Goal: Information Seeking & Learning: Find contact information

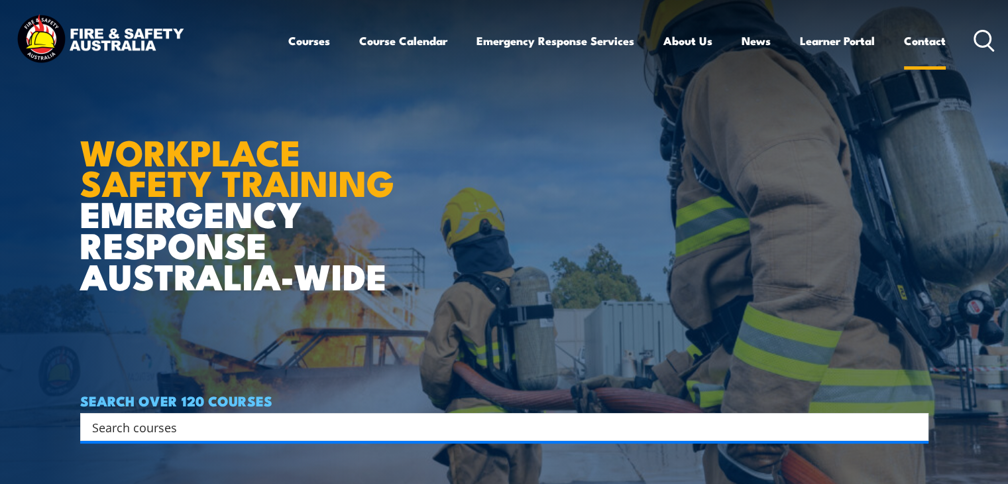
click at [930, 35] on link "Contact" at bounding box center [925, 40] width 42 height 35
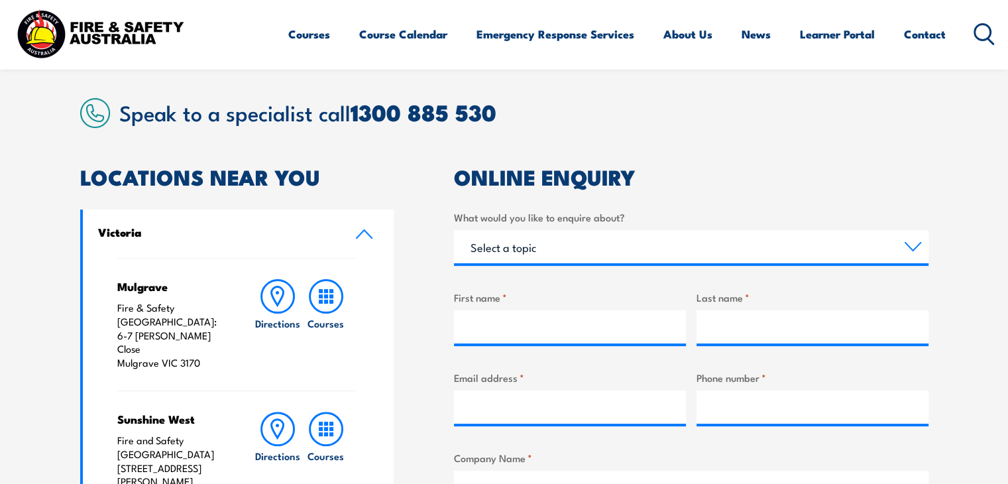
scroll to position [345, 0]
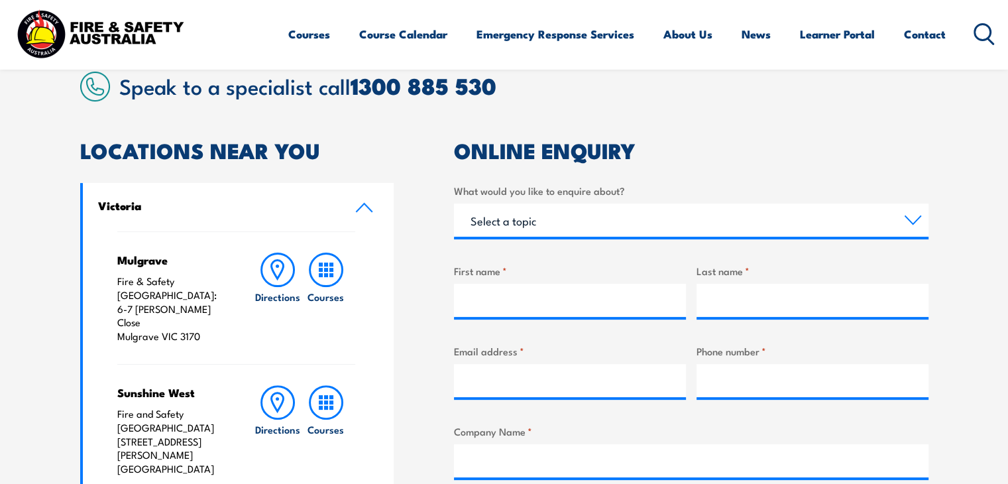
click at [121, 294] on p "Fire & Safety [GEOGRAPHIC_DATA]: [STREET_ADDRESS][PERSON_NAME]" at bounding box center [172, 308] width 111 height 69
drag, startPoint x: 121, startPoint y: 294, endPoint x: 200, endPoint y: 311, distance: 81.4
click at [200, 311] on p "Fire & Safety [GEOGRAPHIC_DATA]: [STREET_ADDRESS][PERSON_NAME]" at bounding box center [172, 308] width 111 height 69
click at [117, 296] on p "Fire & Safety [GEOGRAPHIC_DATA]: [STREET_ADDRESS][PERSON_NAME]" at bounding box center [172, 308] width 111 height 69
drag, startPoint x: 117, startPoint y: 296, endPoint x: 195, endPoint y: 309, distance: 79.3
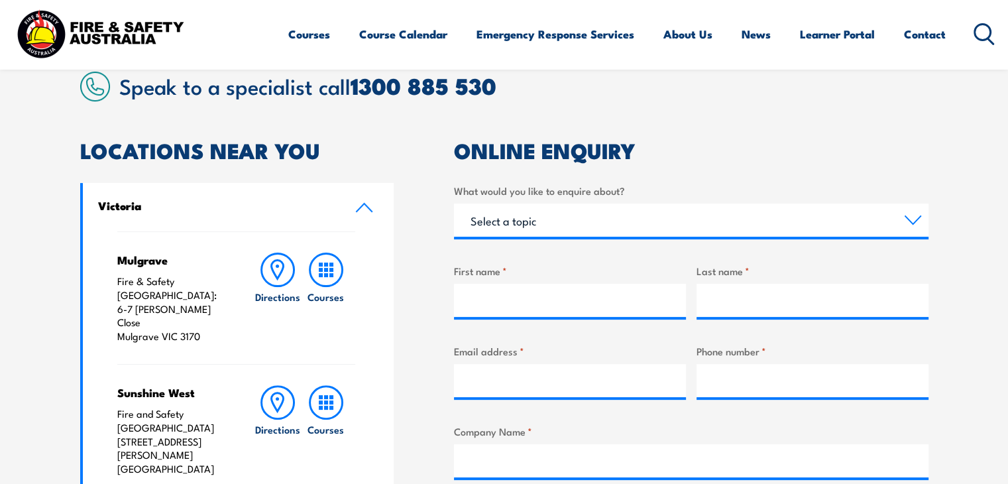
click at [195, 309] on p "Fire & Safety [GEOGRAPHIC_DATA]: [STREET_ADDRESS][PERSON_NAME]" at bounding box center [172, 308] width 111 height 69
copy p "[STREET_ADDRESS][PERSON_NAME]"
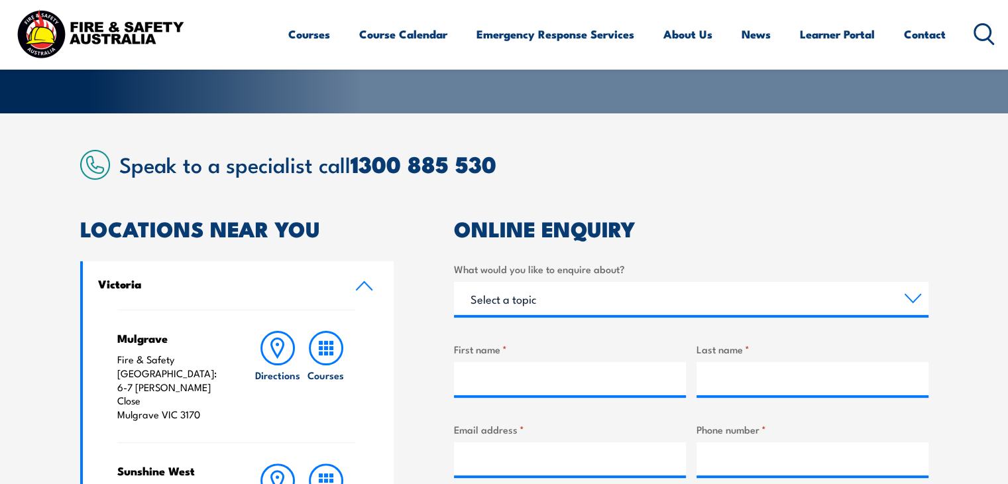
scroll to position [248, 0]
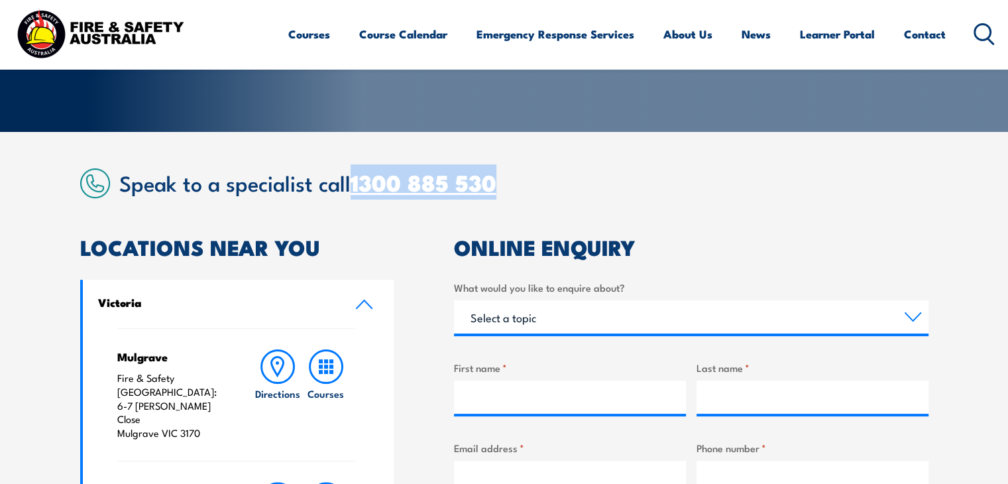
drag, startPoint x: 547, startPoint y: 181, endPoint x: 358, endPoint y: 174, distance: 189.0
click at [358, 174] on h2 "Speak to a specialist call [PHONE_NUMBER]" at bounding box center [523, 182] width 809 height 24
copy link "1300 885 530"
